Goal: Information Seeking & Learning: Learn about a topic

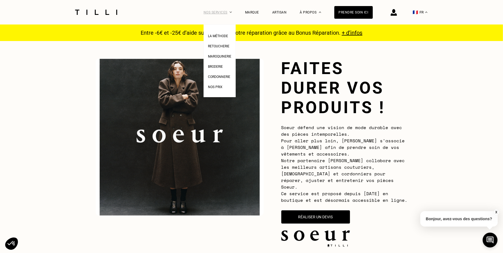
click at [225, 12] on div "Nos services" at bounding box center [218, 12] width 28 height 24
click at [217, 84] on link "Nos prix" at bounding box center [215, 86] width 15 height 6
select select "FR"
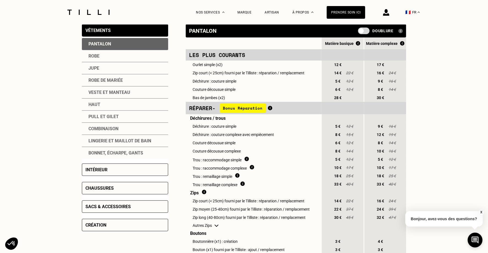
scroll to position [123, 0]
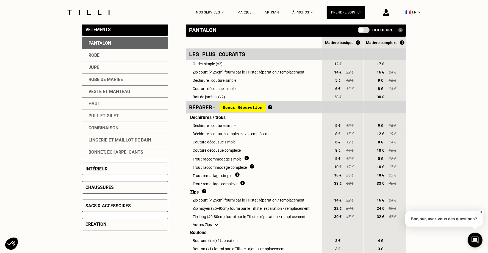
click at [98, 64] on div "Jupe" at bounding box center [125, 67] width 86 height 12
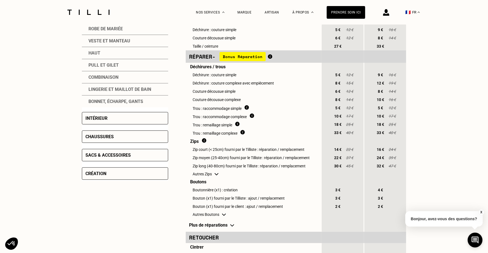
scroll to position [122, 0]
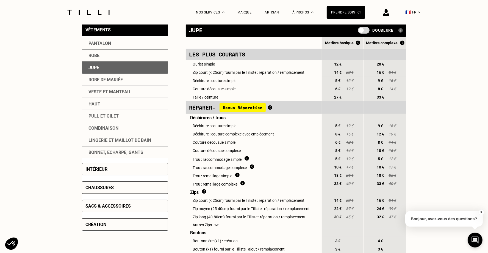
click at [102, 166] on div "Intérieur" at bounding box center [97, 168] width 22 height 5
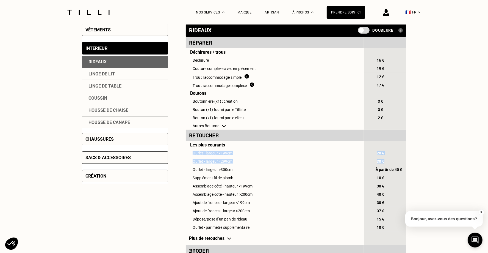
drag, startPoint x: 193, startPoint y: 153, endPoint x: 392, endPoint y: 164, distance: 199.6
click at [392, 164] on tbody "Réparer Déchirures / trous Déchirure 16 € Couture complexe avec empiècement 19 …" at bounding box center [296, 195] width 220 height 317
copy tbody "Ourlet - largeur <199cm 20 € Ourlet - largeur <299cm 30 €"
